Goal: Information Seeking & Learning: Find specific fact

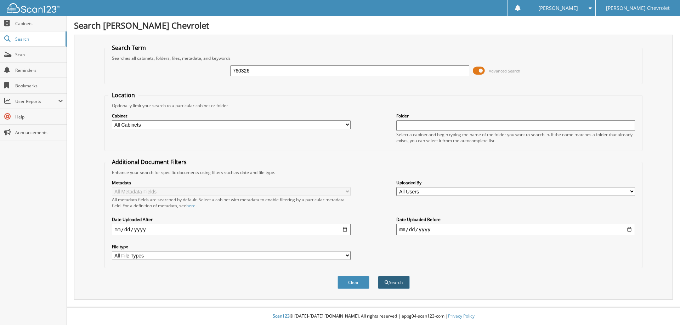
type input "760326"
click at [404, 284] on button "Search" at bounding box center [394, 282] width 32 height 13
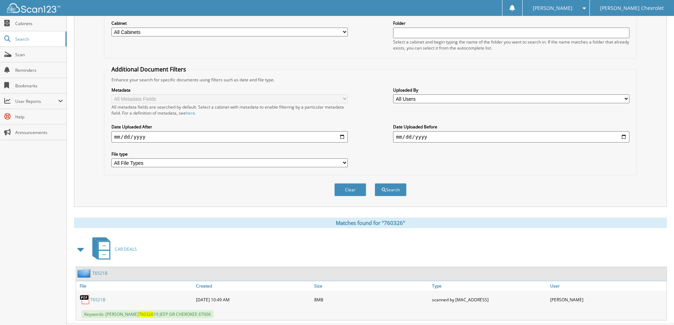
scroll to position [110, 0]
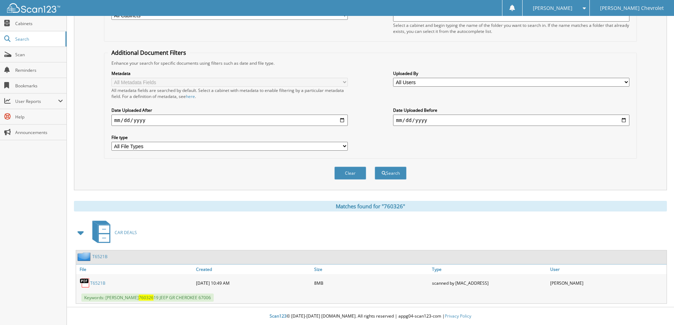
click at [97, 282] on link "T6521B" at bounding box center [97, 283] width 15 height 6
